Goal: Share content

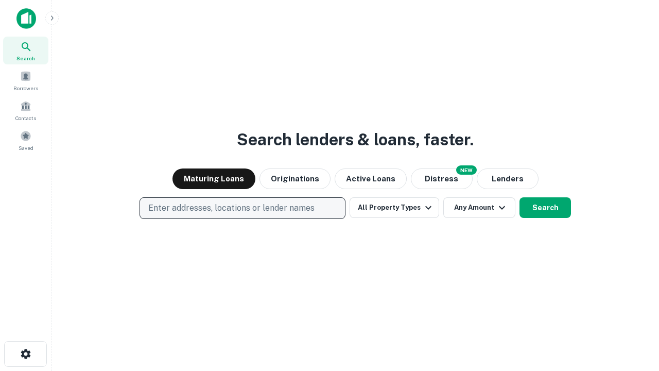
click at [242, 208] on p "Enter addresses, locations or lender names" at bounding box center [231, 208] width 166 height 12
type input "**********"
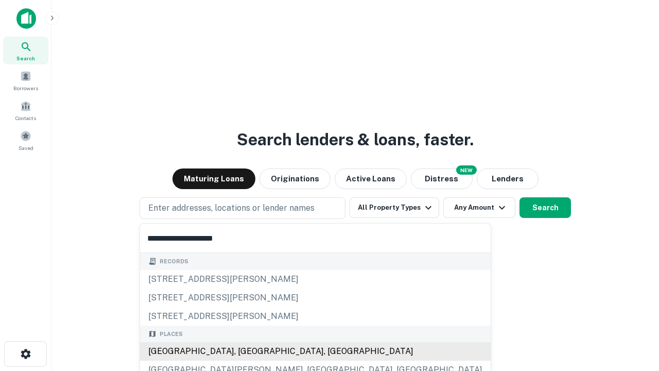
click at [246, 351] on div "Santa Monica, CA, USA" at bounding box center [315, 351] width 351 height 19
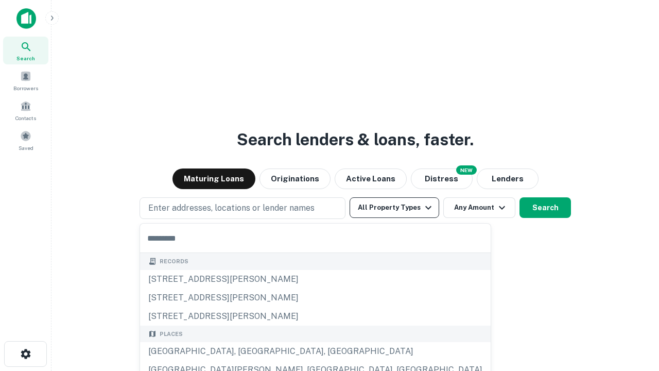
click at [394, 207] on button "All Property Types" at bounding box center [395, 207] width 90 height 21
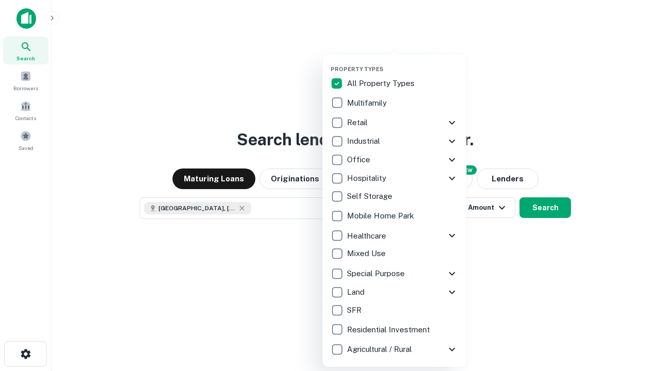
click at [403, 62] on button "button" at bounding box center [402, 62] width 144 height 1
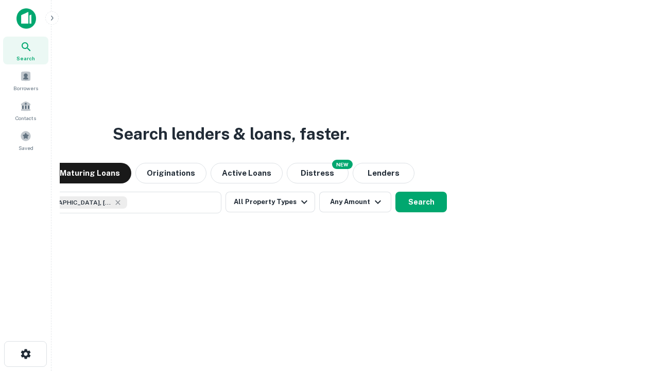
scroll to position [16, 0]
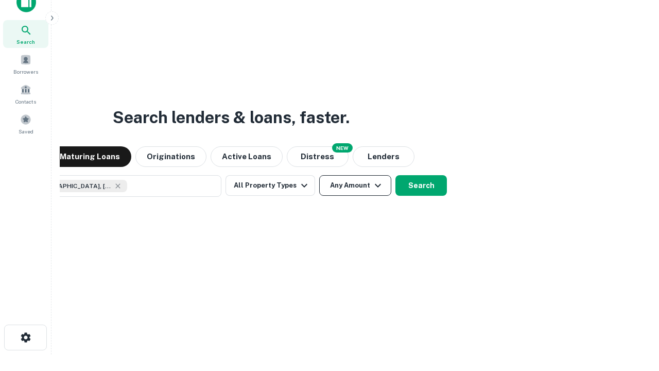
click at [319, 175] on button "Any Amount" at bounding box center [355, 185] width 72 height 21
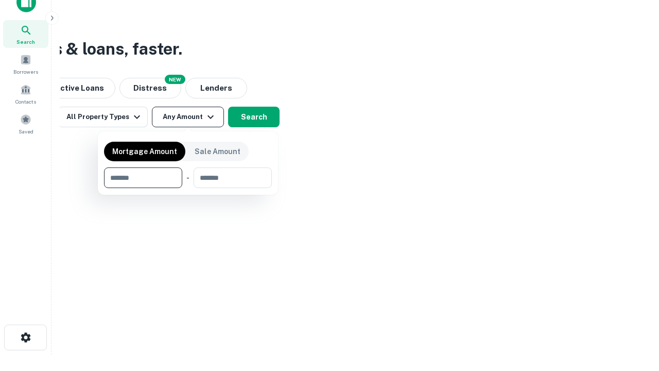
type input "*******"
click at [188, 188] on button "button" at bounding box center [188, 188] width 168 height 1
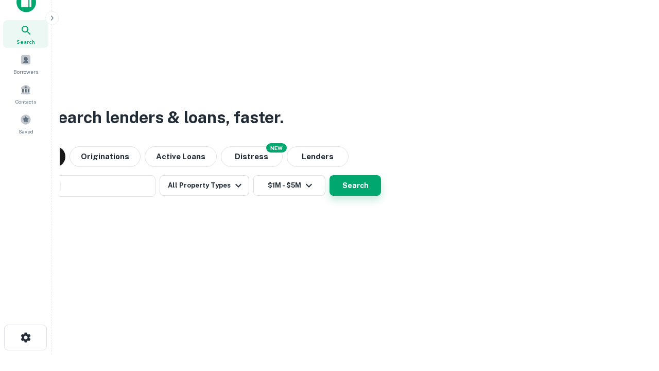
click at [329, 175] on button "Search" at bounding box center [354, 185] width 51 height 21
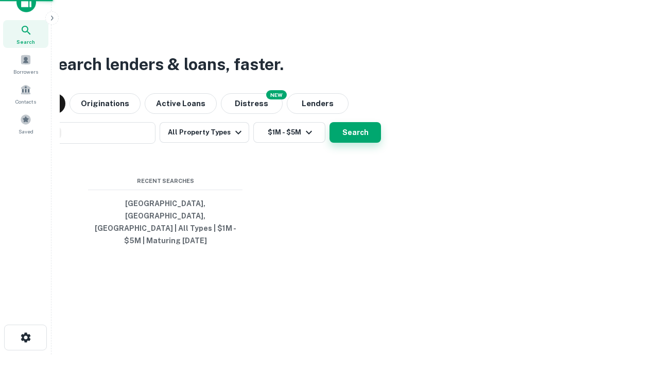
scroll to position [33, 291]
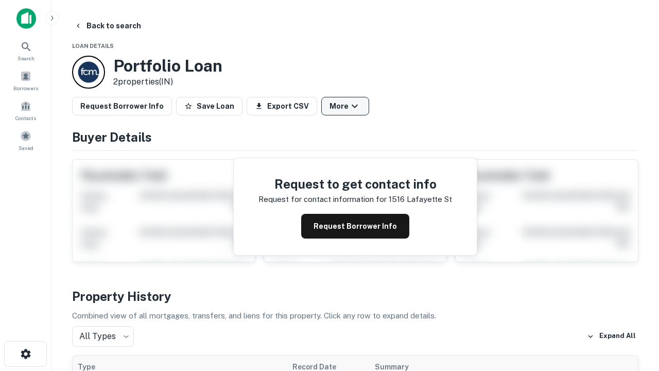
click at [345, 106] on button "More" at bounding box center [345, 106] width 48 height 19
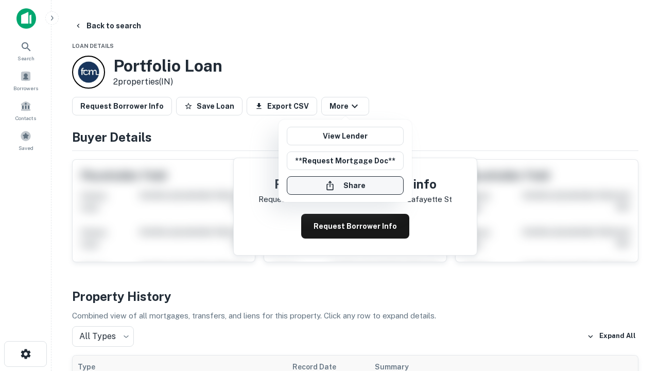
click at [345, 185] on button "Share" at bounding box center [345, 185] width 117 height 19
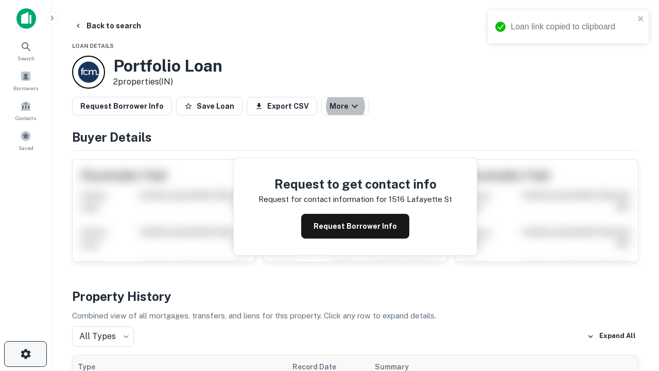
click at [25, 354] on icon "button" at bounding box center [26, 353] width 12 height 12
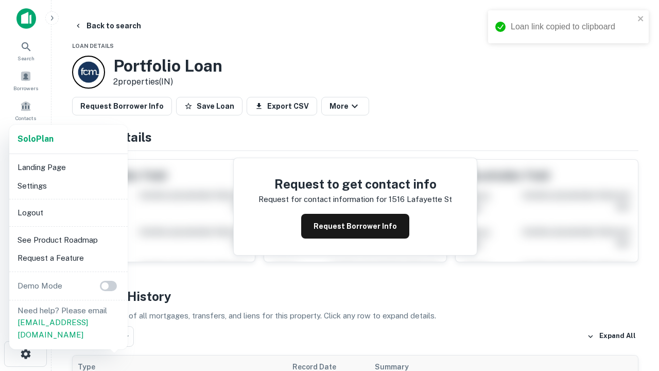
click at [68, 212] on li "Logout" at bounding box center [68, 212] width 110 height 19
